Goal: Find specific page/section: Find specific page/section

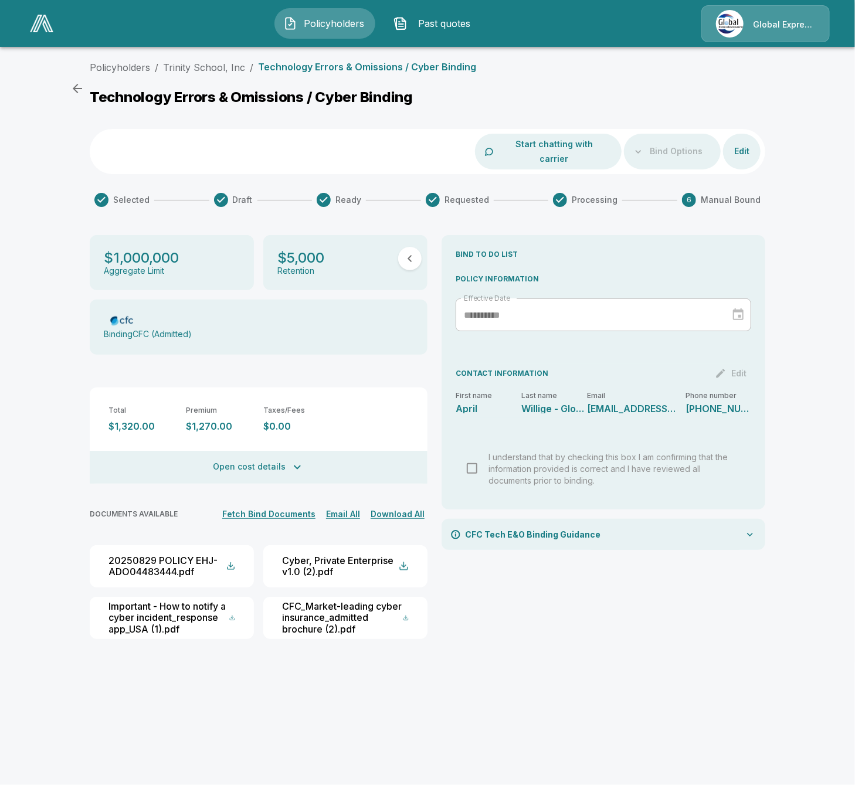
click at [65, 515] on div "**********" at bounding box center [427, 359] width 855 height 607
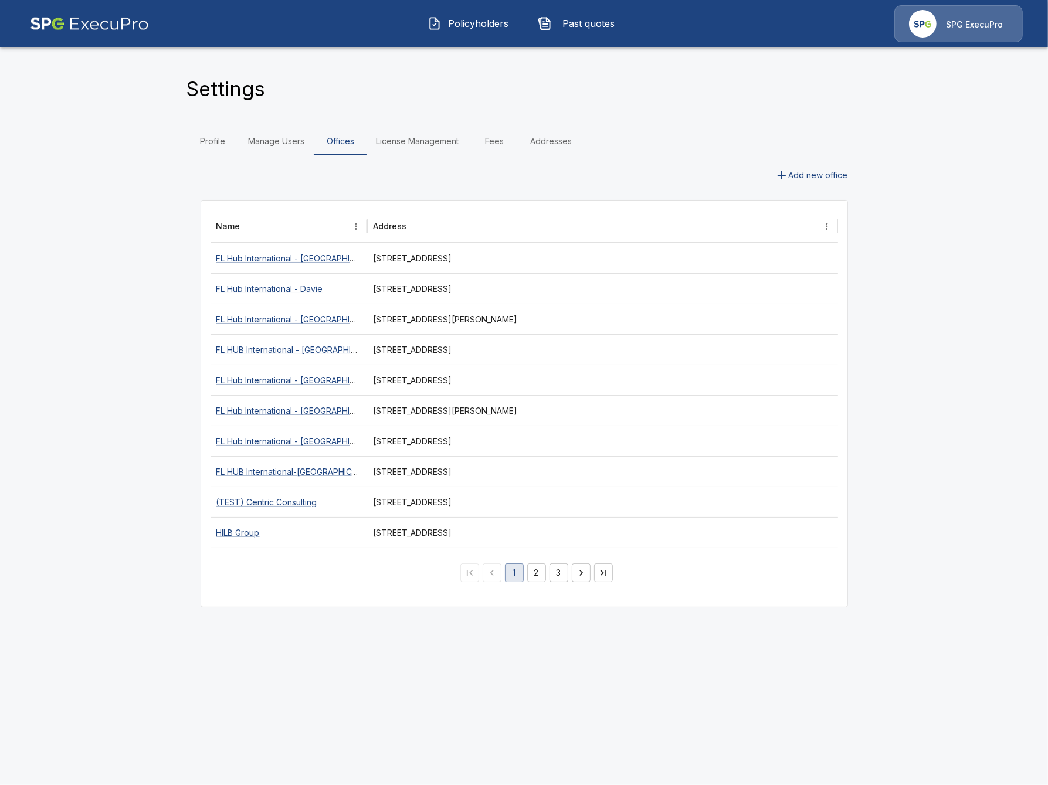
click at [458, 35] on button "Policyholders" at bounding box center [469, 23] width 101 height 31
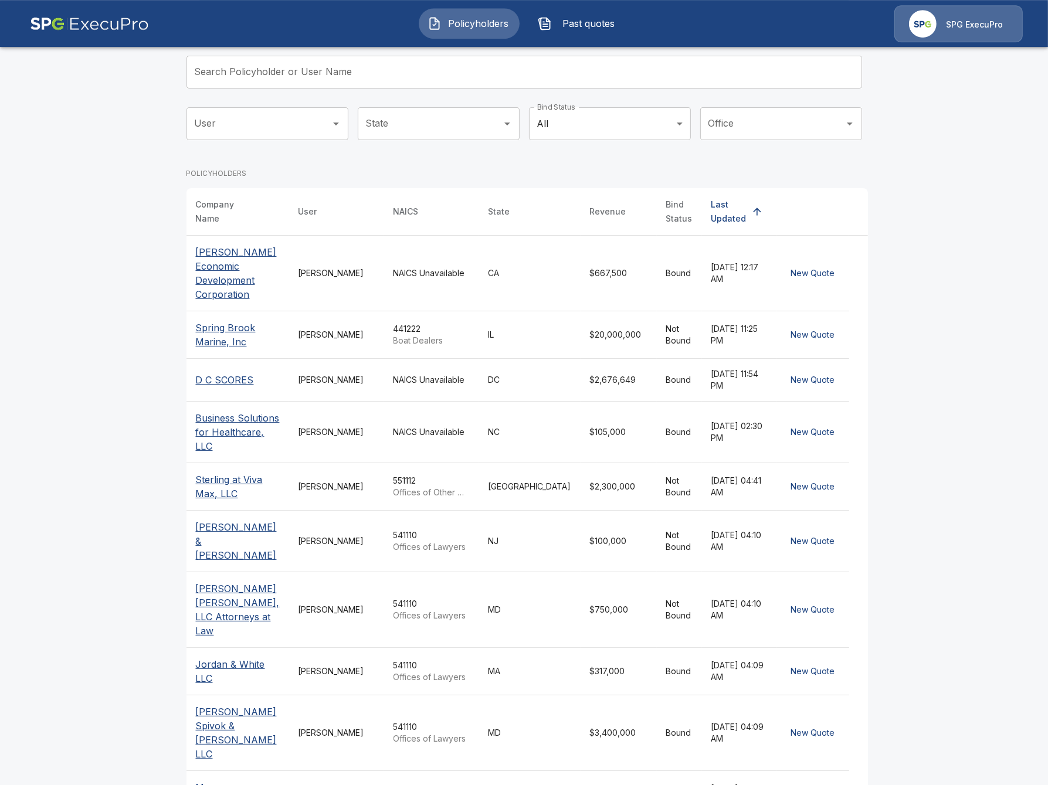
scroll to position [78, 0]
click at [401, 783] on div "31 Orange [PERSON_NAME]" at bounding box center [432, 794] width 76 height 23
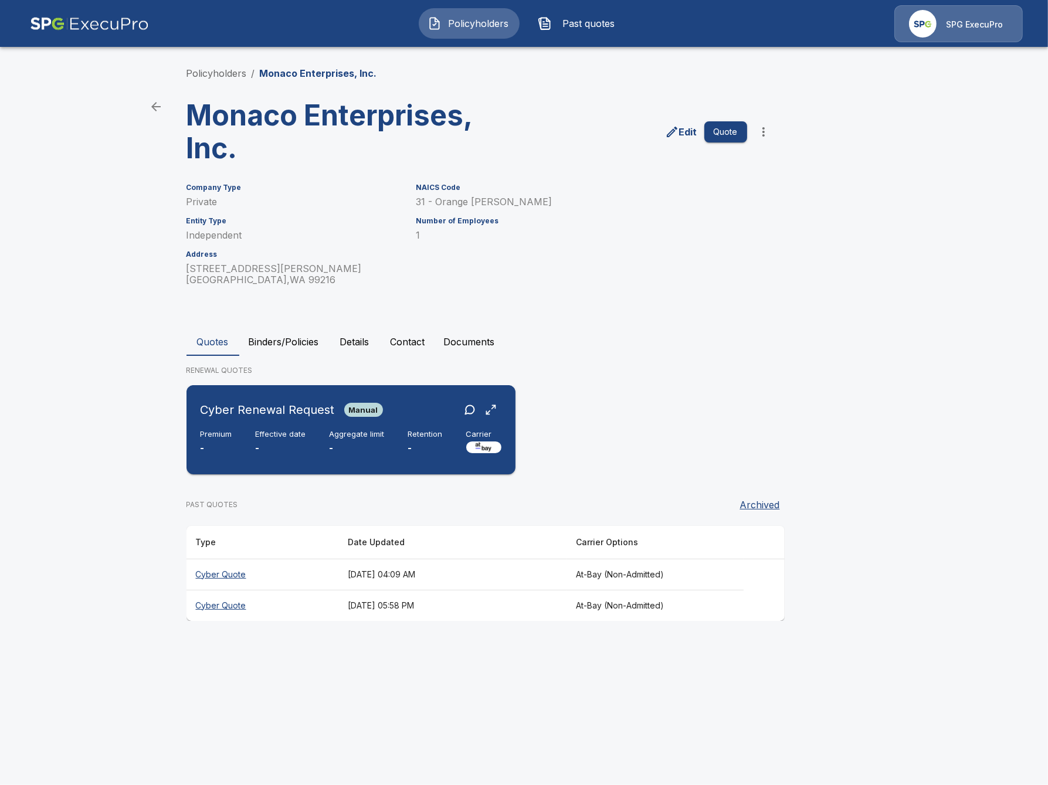
click at [285, 442] on p "-" at bounding box center [281, 448] width 50 height 13
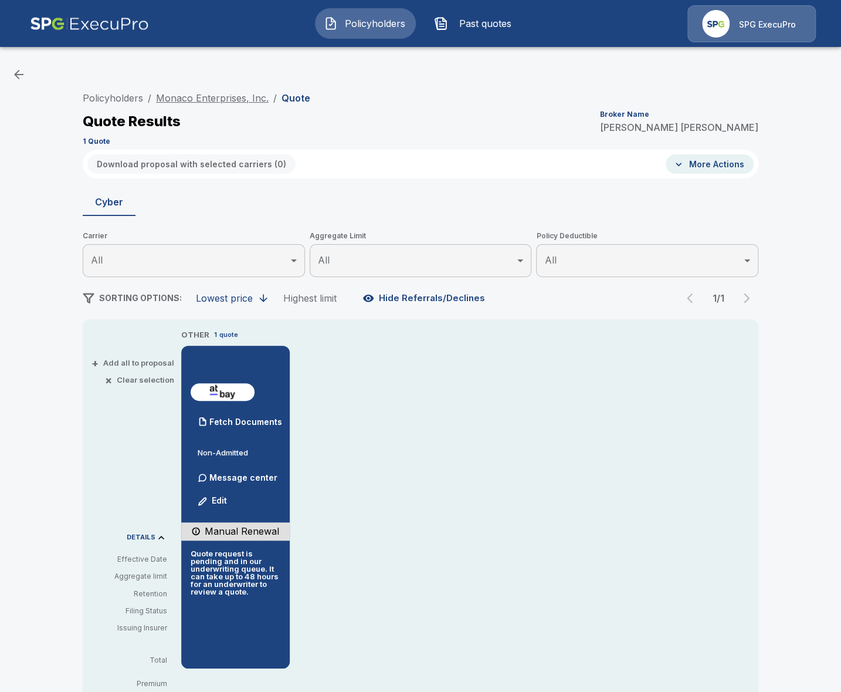
click at [224, 93] on link "Monaco Enterprises, Inc." at bounding box center [212, 98] width 113 height 12
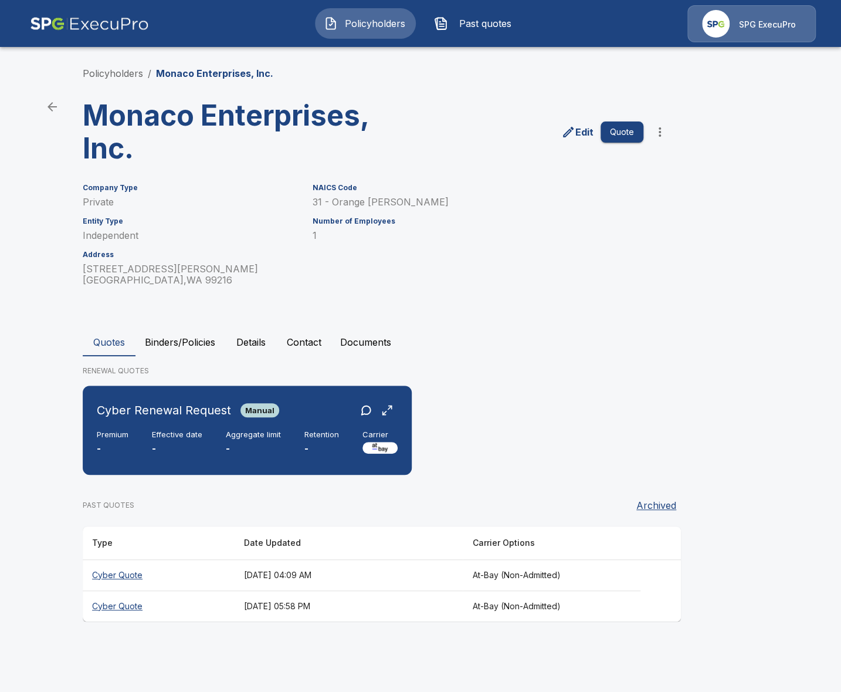
click at [241, 341] on button "Details" at bounding box center [251, 342] width 53 height 28
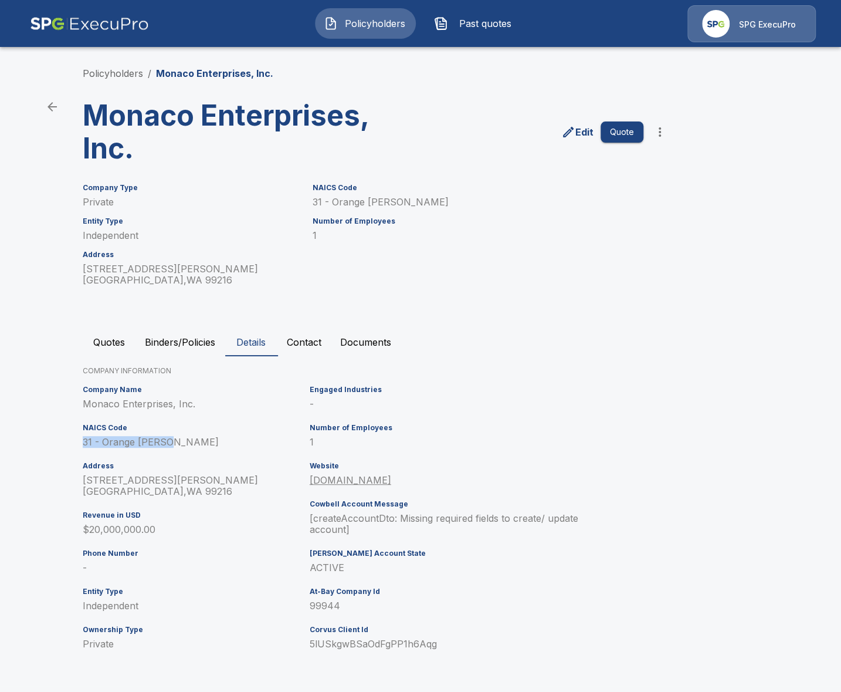
drag, startPoint x: 104, startPoint y: 444, endPoint x: 224, endPoint y: 449, distance: 120.4
click at [224, 449] on div "Policyholders / Monaco Enterprises, Inc. Monaco Enterprises, Inc. Edit Quote Co…" at bounding box center [421, 365] width 704 height 642
click at [224, 449] on div "Company Name Monaco Enterprises, Inc. NAICS Code 31 - Orange Groves Address 148…" at bounding box center [191, 522] width 227 height 283
drag, startPoint x: 316, startPoint y: 402, endPoint x: 324, endPoint y: 404, distance: 9.0
click at [324, 404] on p "-" at bounding box center [449, 403] width 279 height 11
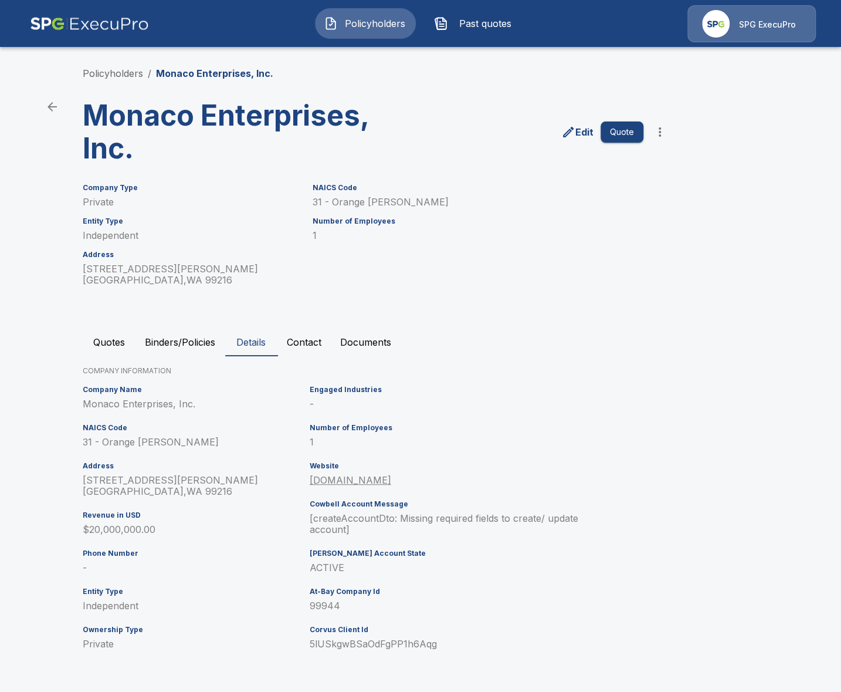
click at [329, 405] on p "-" at bounding box center [449, 403] width 279 height 11
click at [78, 567] on div "Company Name Monaco Enterprises, Inc. NAICS Code 31 - Orange Groves Address 148…" at bounding box center [191, 522] width 227 height 283
click at [134, 574] on div "Company Name Monaco Enterprises, Inc. NAICS Code 31 - Orange Groves Address 148…" at bounding box center [191, 522] width 227 height 283
click at [158, 337] on button "Binders/Policies" at bounding box center [180, 342] width 89 height 28
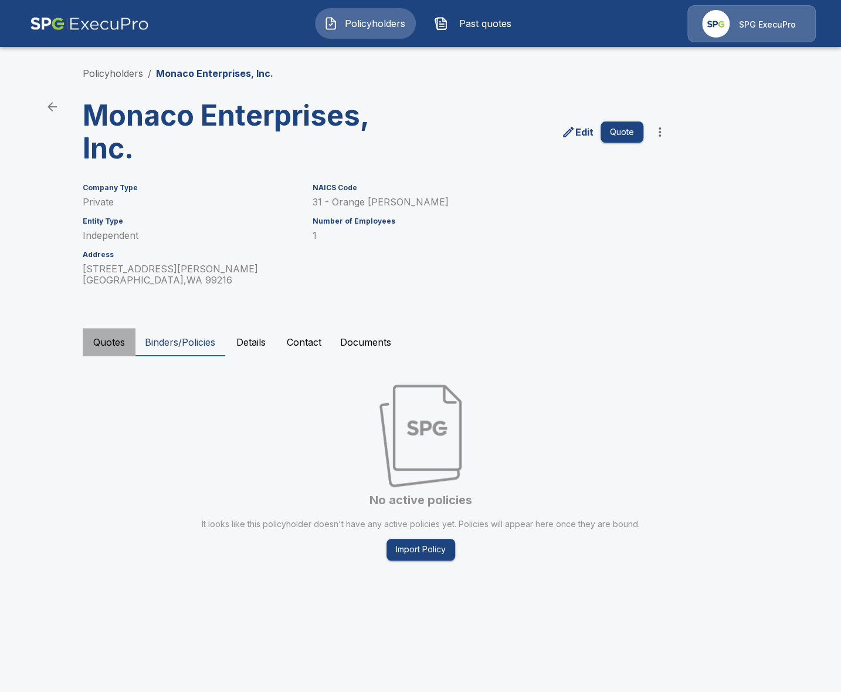
click at [121, 346] on button "Quotes" at bounding box center [109, 342] width 53 height 28
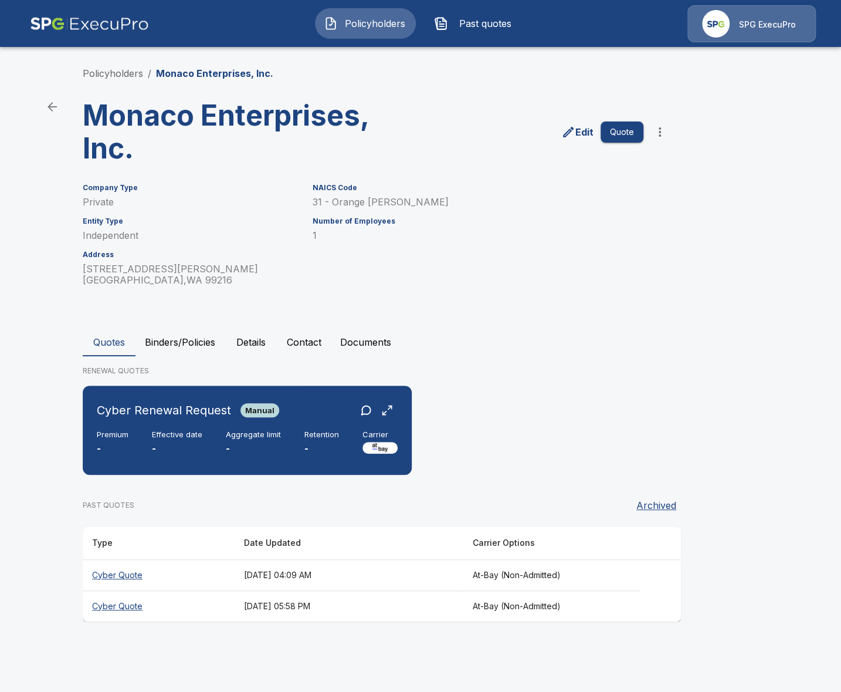
click at [352, 636] on div "Policyholders / Monaco Enterprises, Inc. Monaco Enterprises, Inc. Edit Quote Co…" at bounding box center [421, 344] width 704 height 600
click at [180, 338] on button "Binders/Policies" at bounding box center [180, 342] width 89 height 28
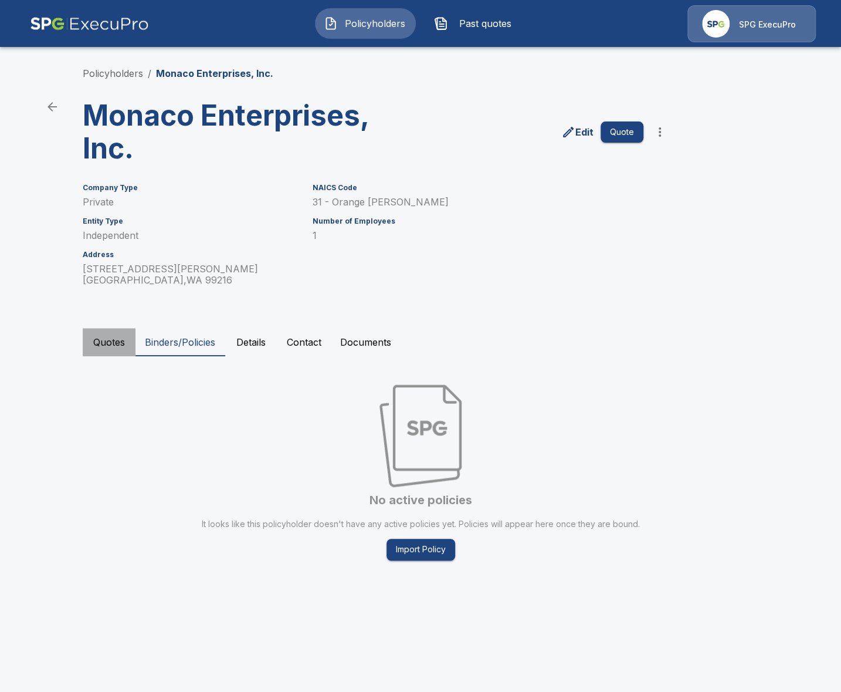
click at [130, 348] on button "Quotes" at bounding box center [109, 342] width 53 height 28
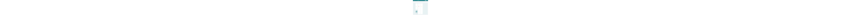
scroll to position [202, 0]
